Goal: Task Accomplishment & Management: Use online tool/utility

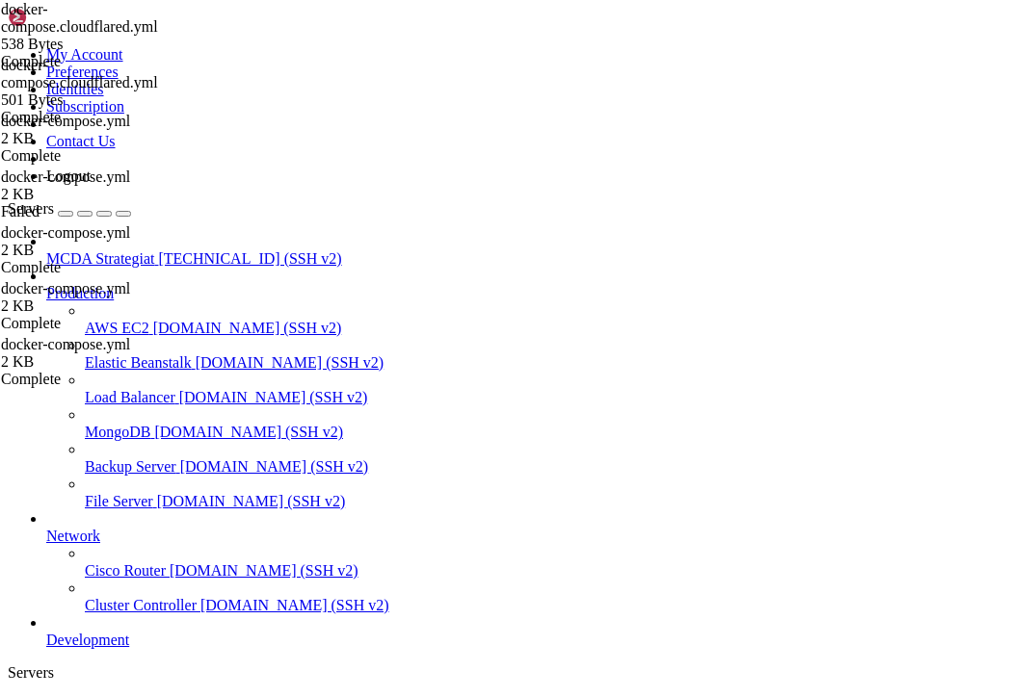
scroll to position [9, 2]
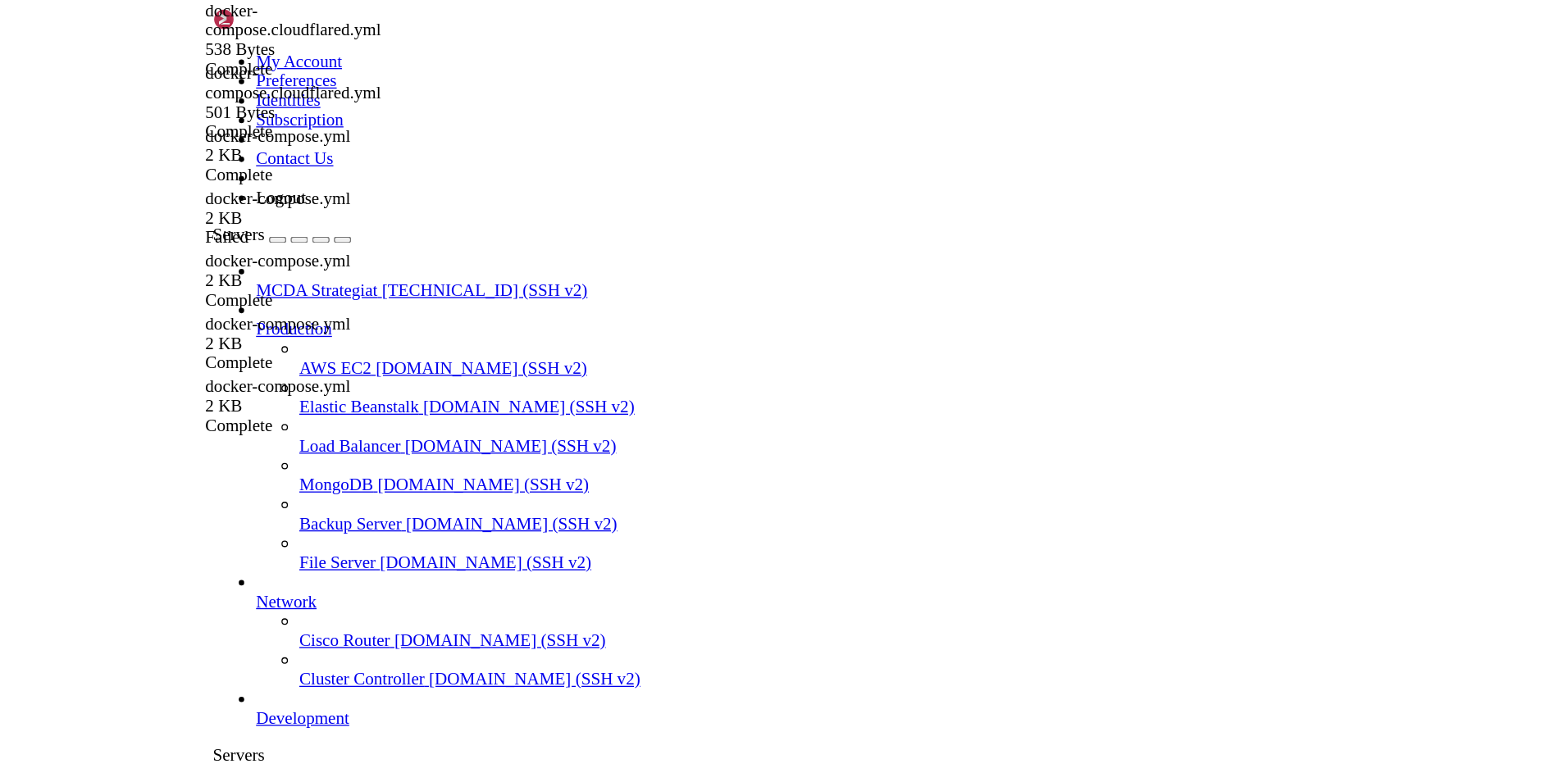
scroll to position [0, 0]
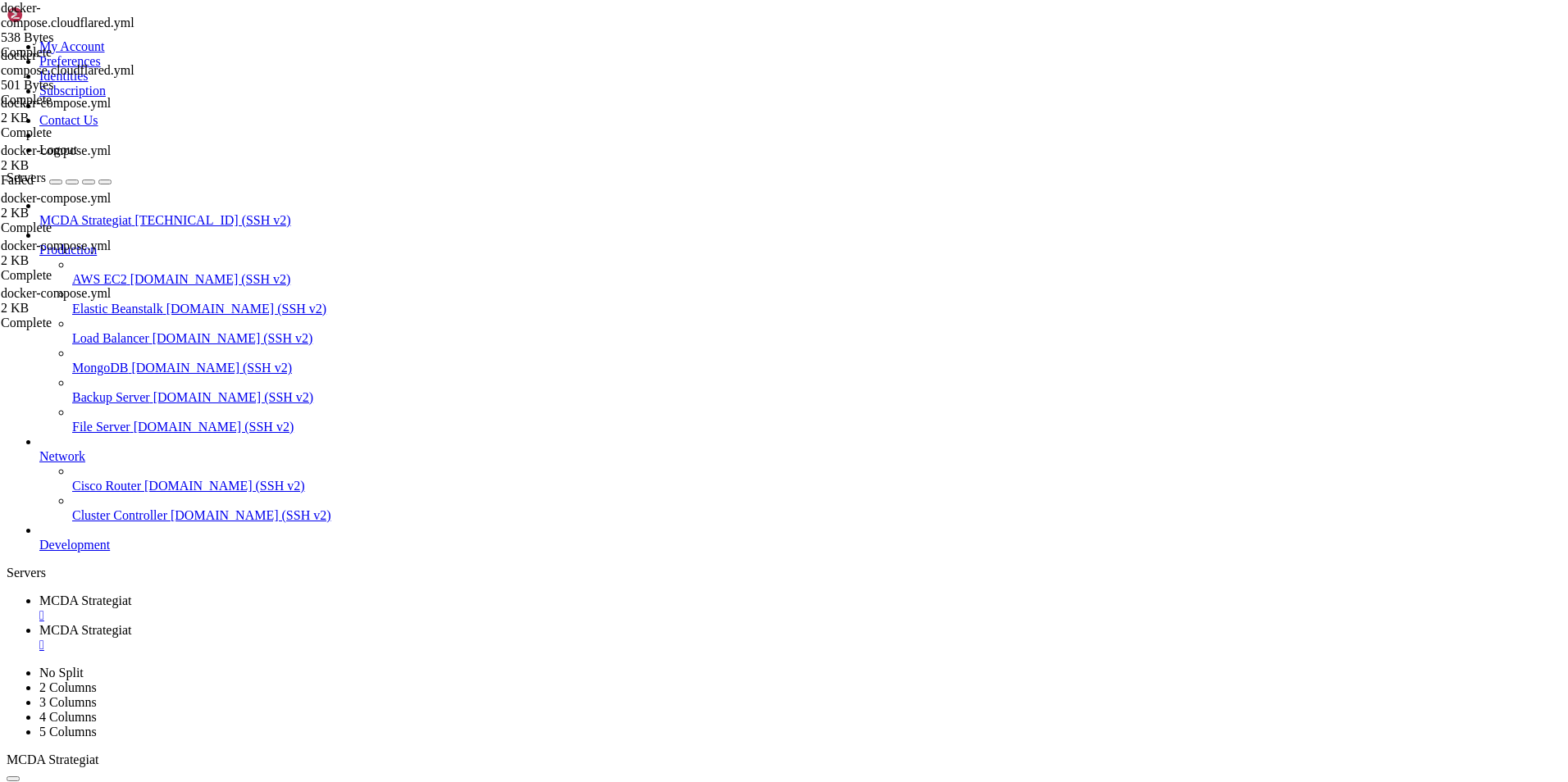
click at [288, 592] on link "MCDA Strategiat " at bounding box center [800, 608] width 1522 height 30
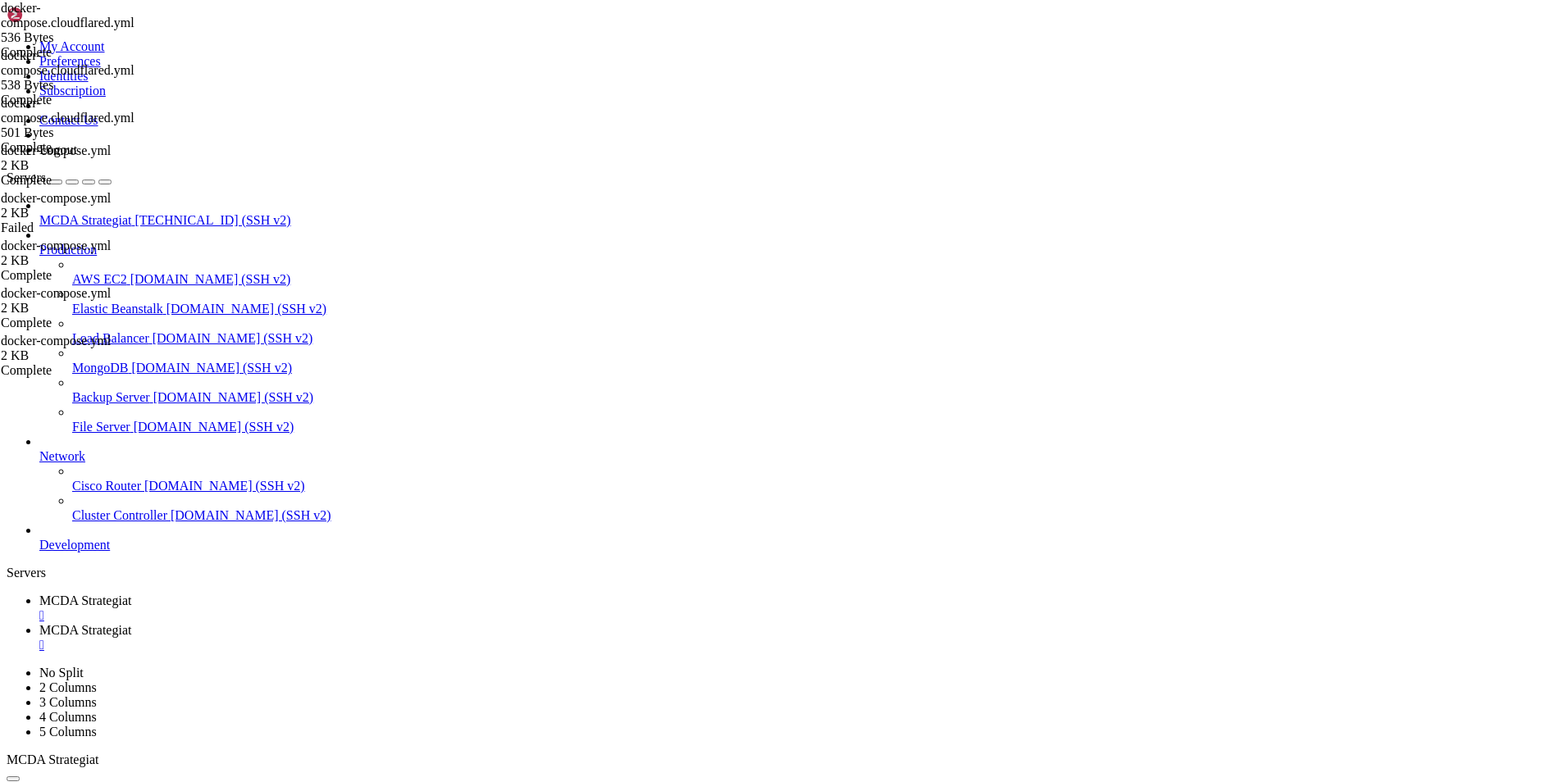
drag, startPoint x: 1063, startPoint y: 1573, endPoint x: 156, endPoint y: 1505, distance: 909.5
copy div "1:~# docker exec -it cloudflared sh -lc \ "apk add --no-cache curl 2>/dev/null …"
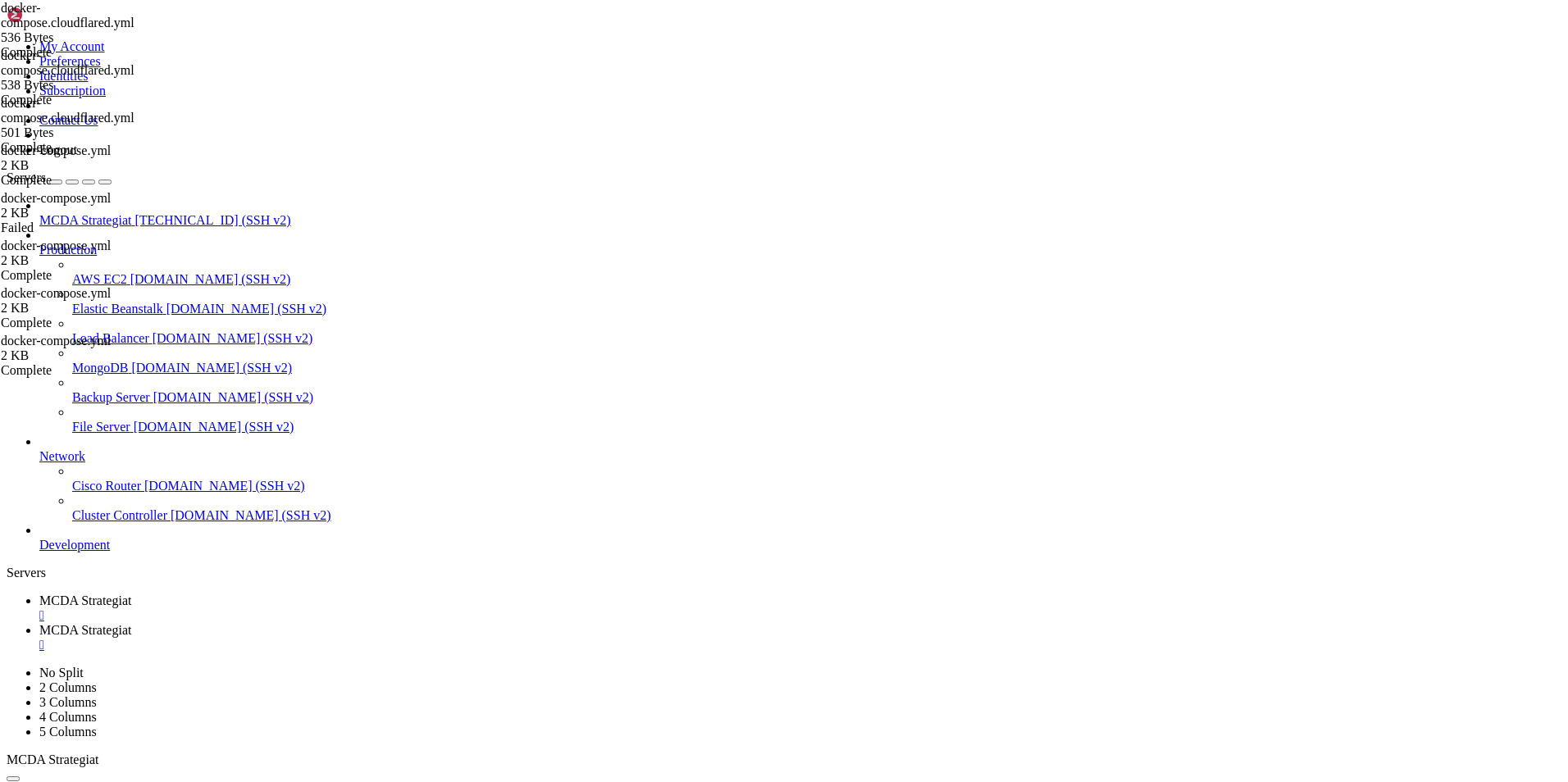
scroll to position [16387, 0]
drag, startPoint x: 765, startPoint y: 1550, endPoint x: 15, endPoint y: 1270, distance: 800.6
